Goal: Task Accomplishment & Management: Use online tool/utility

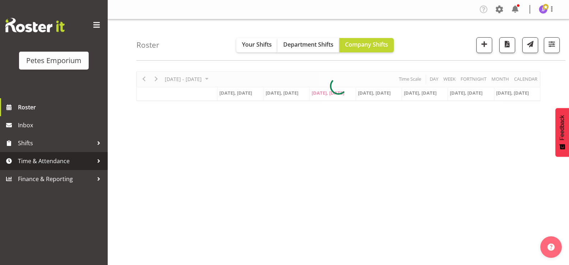
click at [29, 162] on span "Time & Attendance" at bounding box center [55, 161] width 75 height 11
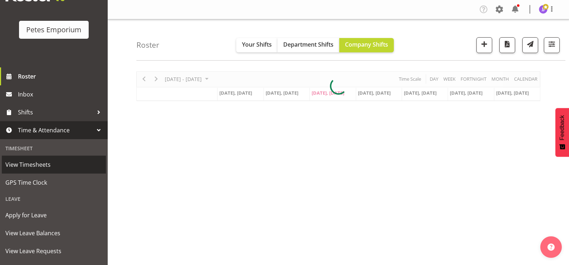
scroll to position [64, 0]
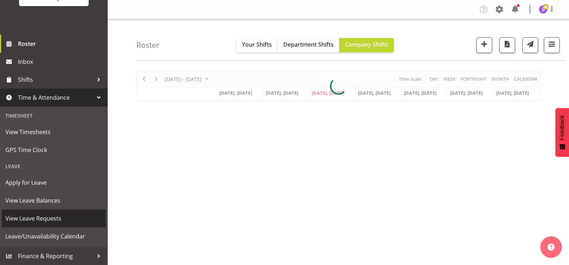
click at [49, 219] on span "View Leave Requests" at bounding box center [53, 218] width 97 height 11
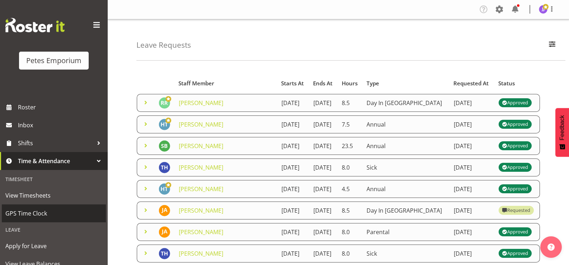
click at [26, 213] on span "GPS Time Clock" at bounding box center [53, 213] width 97 height 11
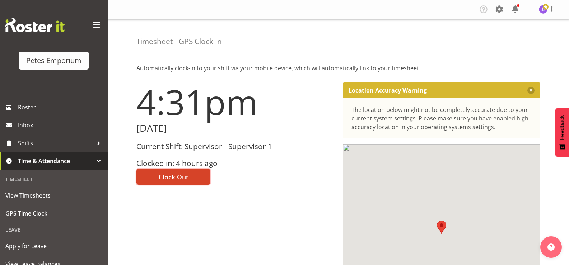
click at [159, 176] on span "Clock Out" at bounding box center [174, 176] width 30 height 9
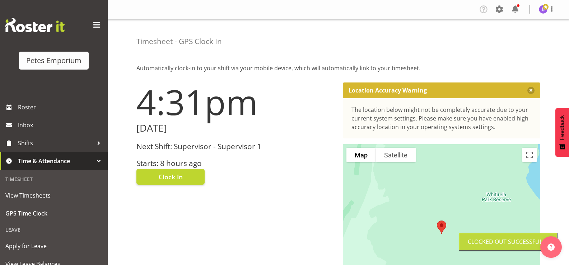
click at [546, 13] on figure at bounding box center [543, 9] width 9 height 9
click at [530, 34] on link "Log Out" at bounding box center [521, 37] width 69 height 13
